Goal: Information Seeking & Learning: Learn about a topic

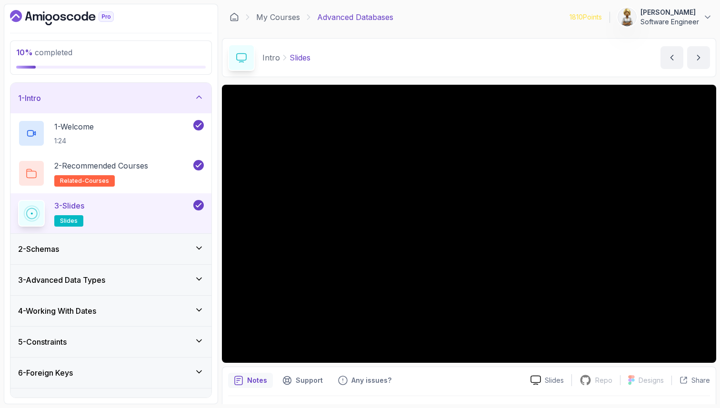
click at [200, 280] on icon at bounding box center [199, 279] width 5 height 2
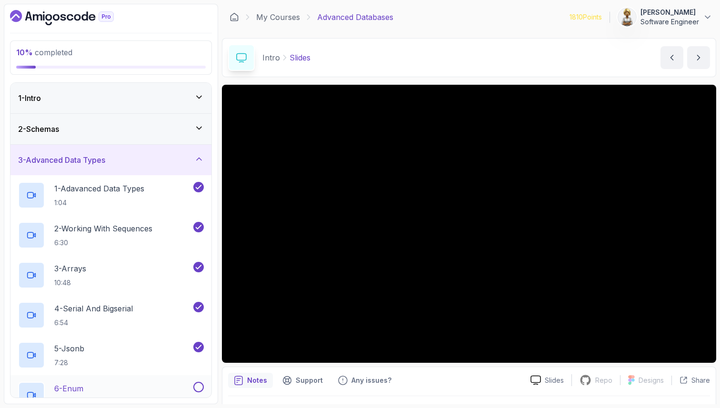
click at [104, 389] on div "6 - Enum 7:05" at bounding box center [104, 395] width 173 height 27
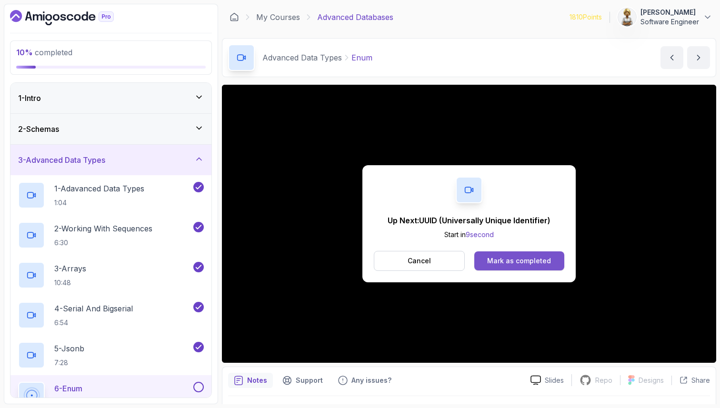
click at [519, 263] on div "Mark as completed" at bounding box center [519, 261] width 64 height 10
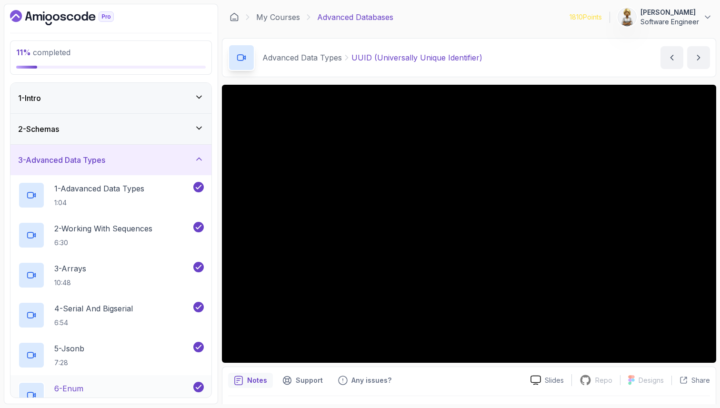
scroll to position [19, 0]
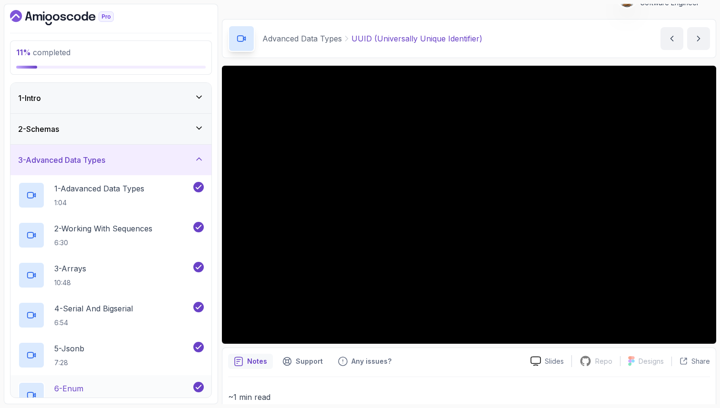
click at [123, 387] on div "6 - Enum 7:05" at bounding box center [104, 395] width 173 height 27
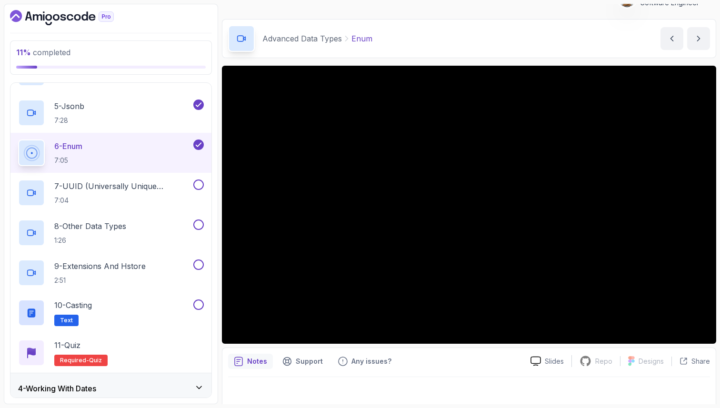
scroll to position [248, 0]
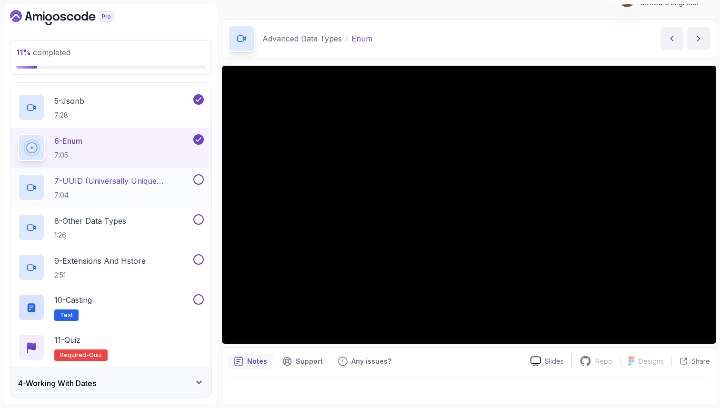
click at [138, 184] on p "7 - UUID (Universally Unique Identifier)" at bounding box center [122, 180] width 137 height 11
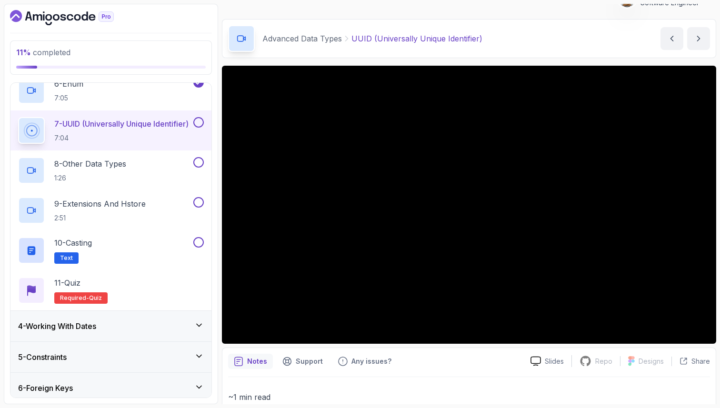
scroll to position [324, 0]
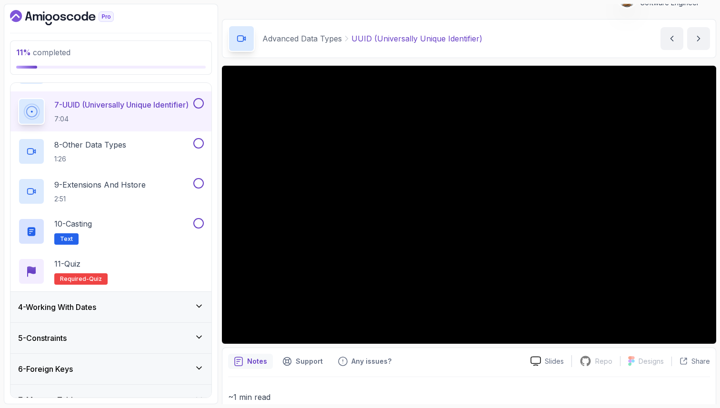
click at [299, 391] on p "~1 min read" at bounding box center [469, 396] width 482 height 13
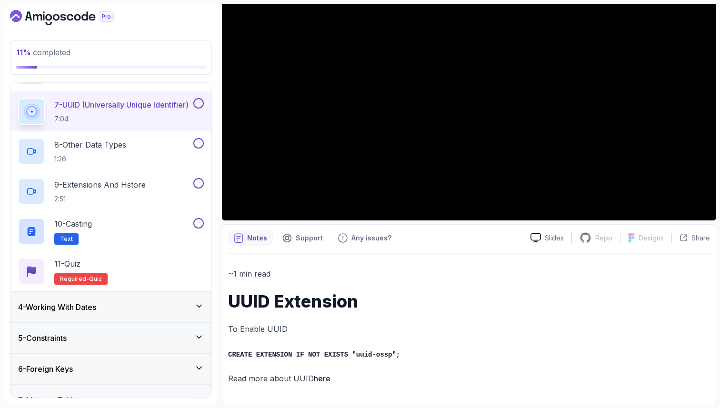
scroll to position [143, 0]
click at [325, 377] on link "here" at bounding box center [322, 378] width 17 height 10
